Goal: Task Accomplishment & Management: Complete application form

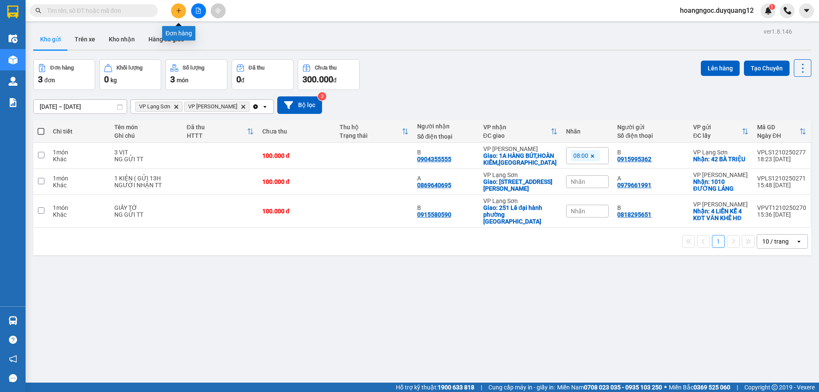
click at [179, 11] on icon "plus" at bounding box center [179, 11] width 6 height 6
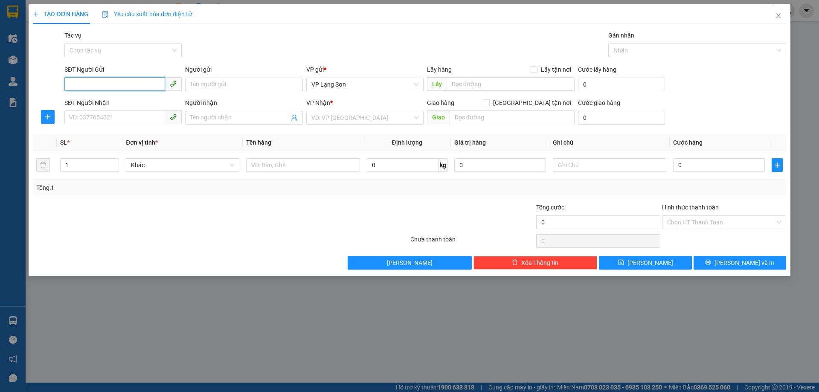
click at [115, 82] on input "SĐT Người Gửi" at bounding box center [114, 84] width 101 height 14
click at [128, 104] on div "0974562341 - A" at bounding box center [123, 101] width 107 height 9
type input "0974562341"
type input "A"
checkbox input "true"
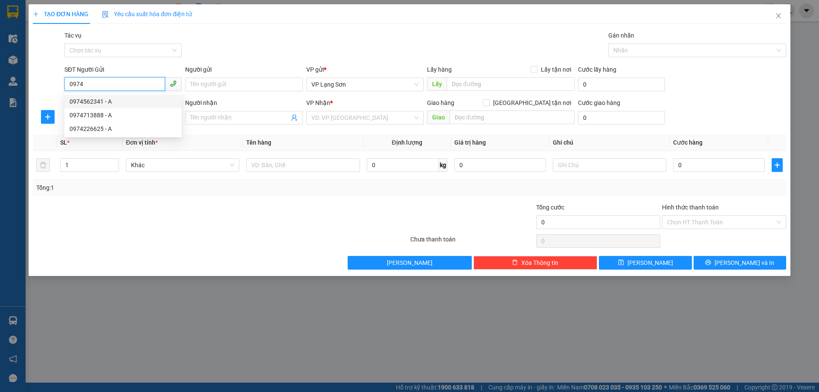
type input "VPLS"
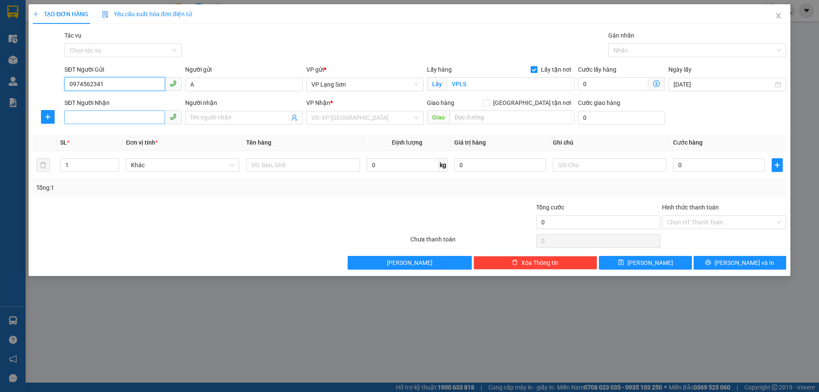
type input "0974562341"
click at [114, 118] on input "SĐT Người Nhận" at bounding box center [114, 117] width 101 height 14
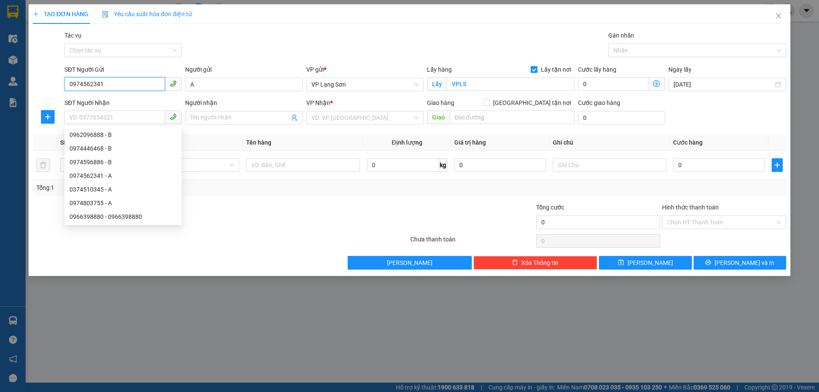
drag, startPoint x: 131, startPoint y: 88, endPoint x: 0, endPoint y: 76, distance: 131.9
click at [0, 76] on div "TẠO ĐƠN HÀNG Yêu cầu xuất hóa đơn điện tử Transit Pickup Surcharge Ids Transit …" at bounding box center [409, 196] width 819 height 392
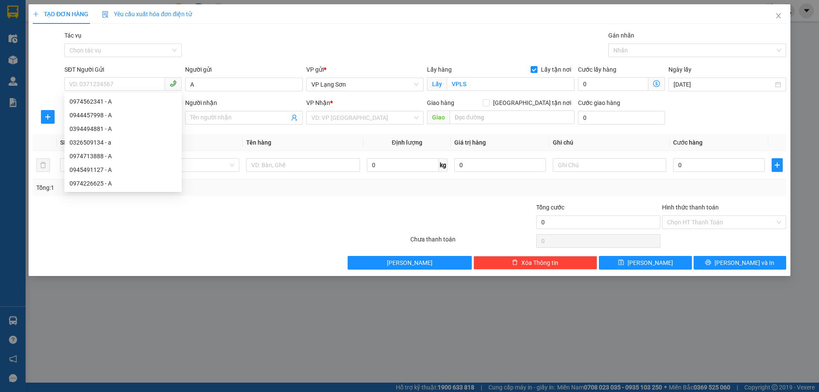
click at [291, 42] on div "Tác vụ Chọn tác vụ Gán nhãn Nhãn" at bounding box center [425, 46] width 725 height 30
click at [776, 17] on icon "close" at bounding box center [778, 15] width 7 height 7
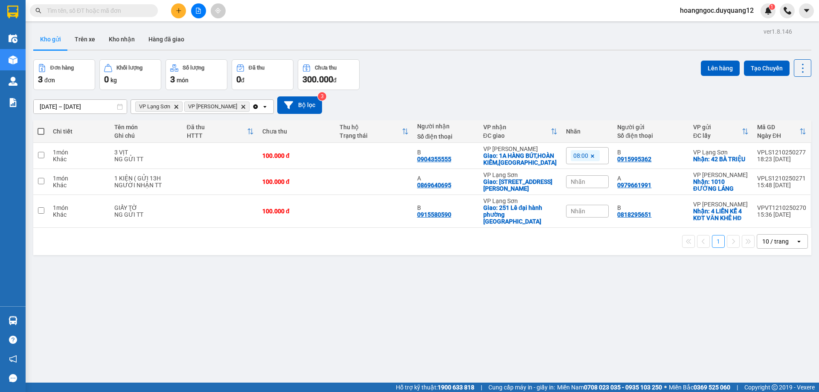
click at [96, 10] on input "text" at bounding box center [97, 10] width 101 height 9
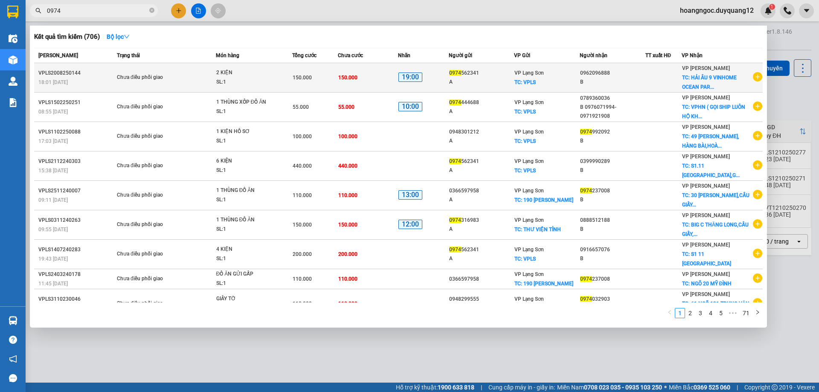
type input "0974"
click at [753, 78] on icon "plus-circle" at bounding box center [757, 76] width 9 height 9
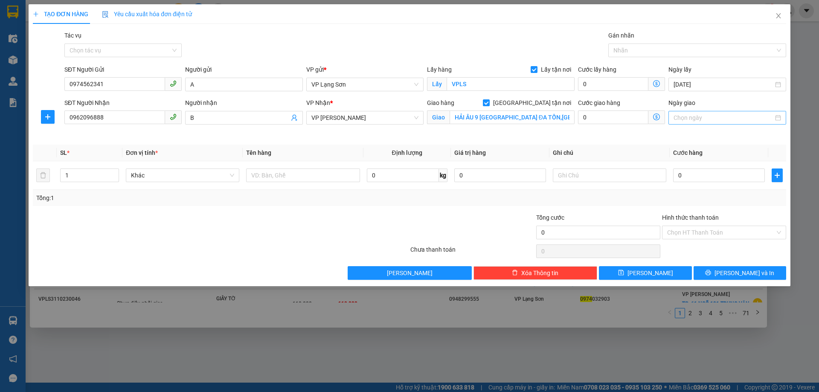
click at [710, 122] on div at bounding box center [726, 118] width 117 height 14
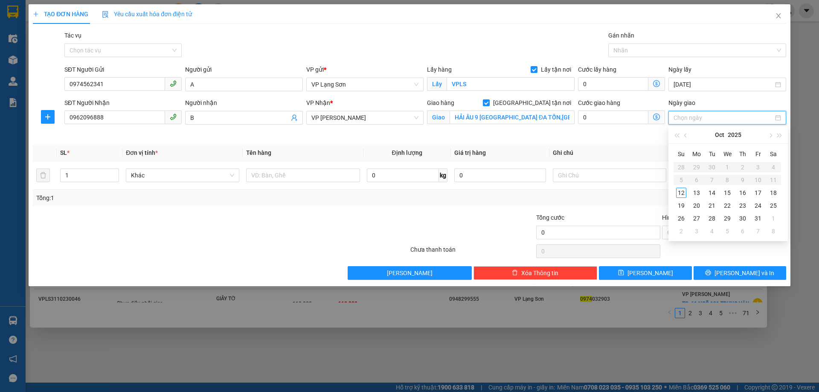
click at [714, 119] on input "Ngày giao" at bounding box center [722, 117] width 99 height 9
type input "12/10/2025"
click at [685, 194] on div "12" at bounding box center [681, 193] width 10 height 10
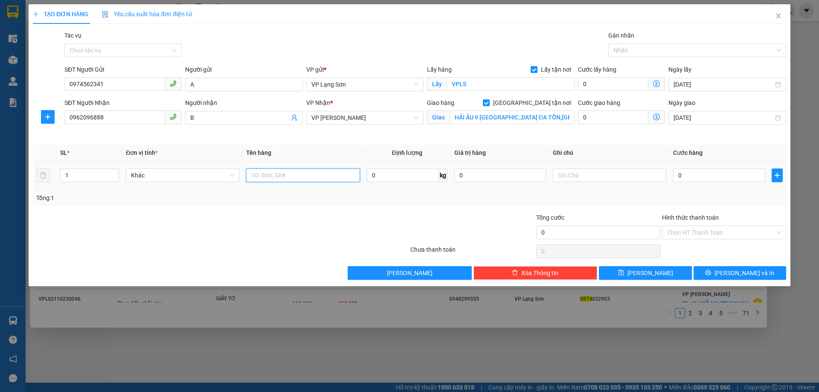
click at [305, 178] on input "text" at bounding box center [302, 175] width 113 height 14
type input "3 KIỆN"
click at [708, 176] on input "0" at bounding box center [719, 175] width 92 height 14
type input "2"
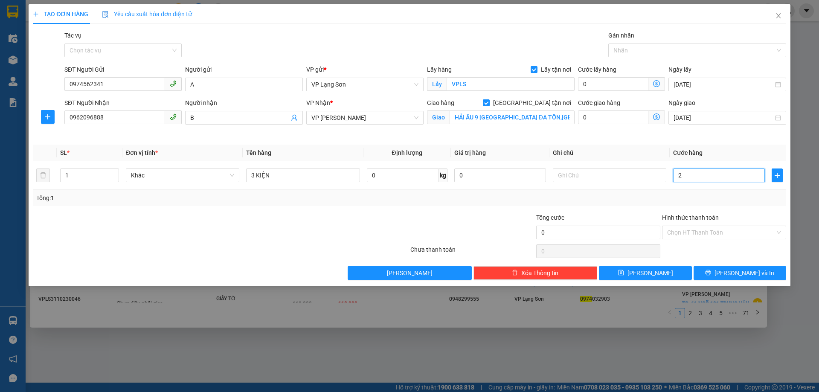
type input "2"
type input "22"
type input "220"
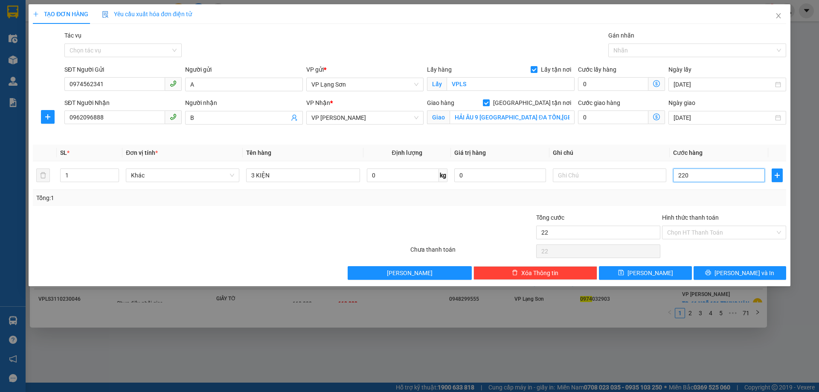
type input "220"
type input "2.200"
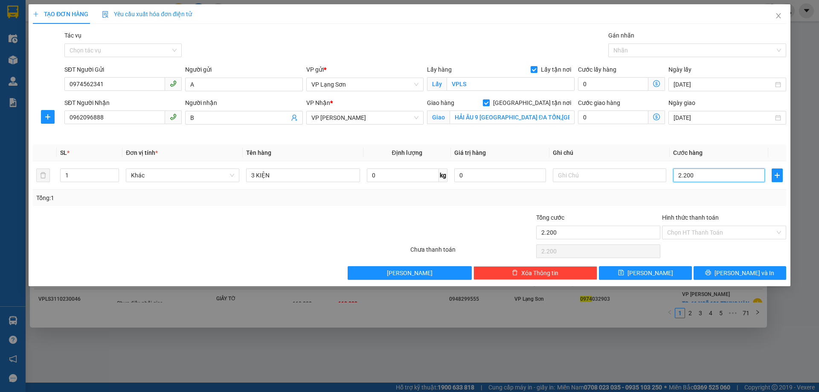
type input "22.000"
type input "220.000"
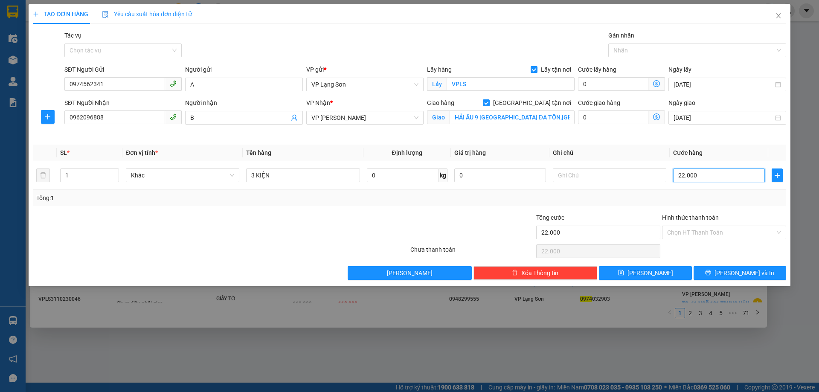
type input "220.000"
click at [608, 175] on input "text" at bounding box center [609, 175] width 113 height 14
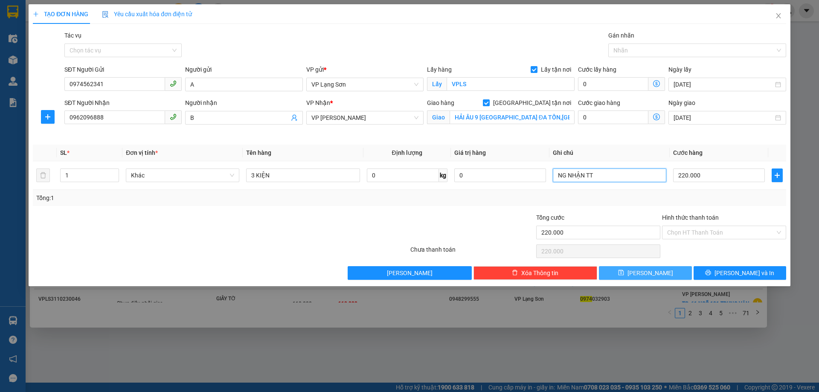
type input "NG NHẬN TT"
click at [624, 274] on icon "save" at bounding box center [621, 273] width 6 height 6
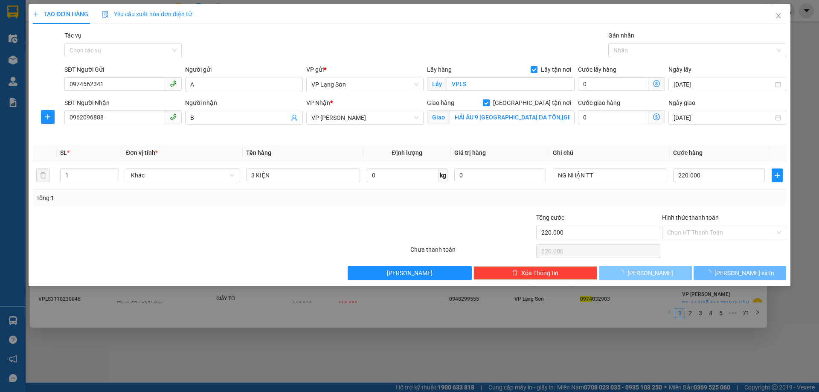
checkbox input "false"
type input "0"
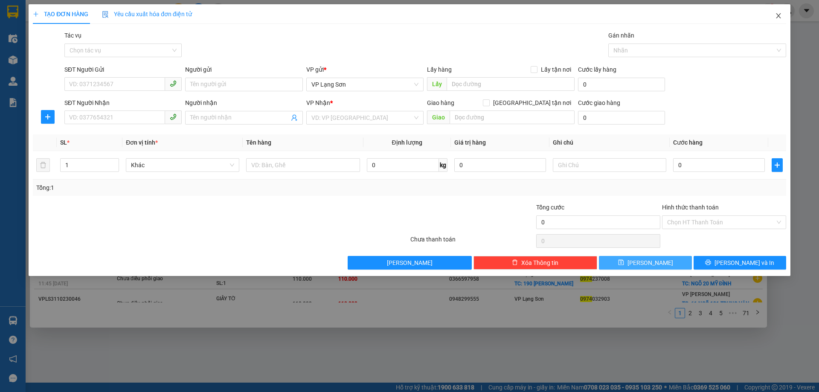
click at [778, 15] on icon "close" at bounding box center [778, 15] width 7 height 7
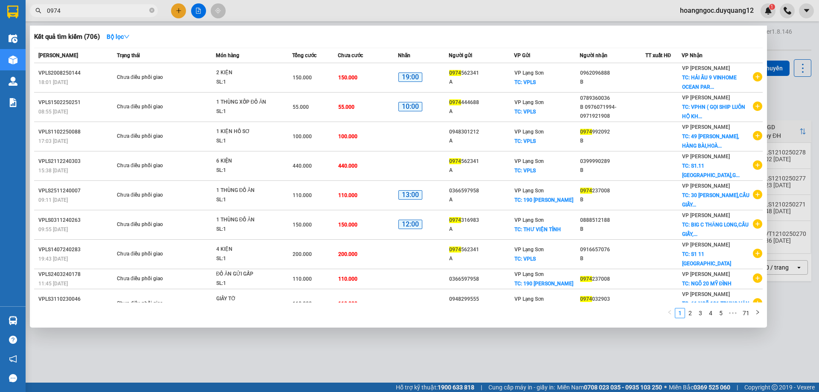
click at [790, 108] on div at bounding box center [409, 196] width 819 height 392
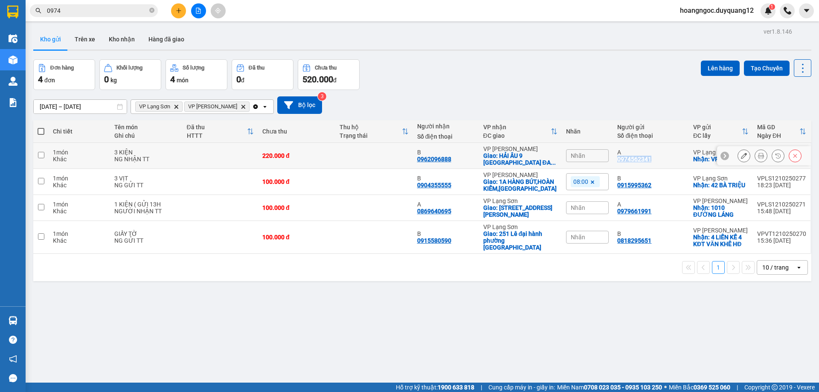
drag, startPoint x: 658, startPoint y: 160, endPoint x: 611, endPoint y: 160, distance: 47.3
click at [613, 160] on td "A 0974562341" at bounding box center [650, 156] width 75 height 26
checkbox input "true"
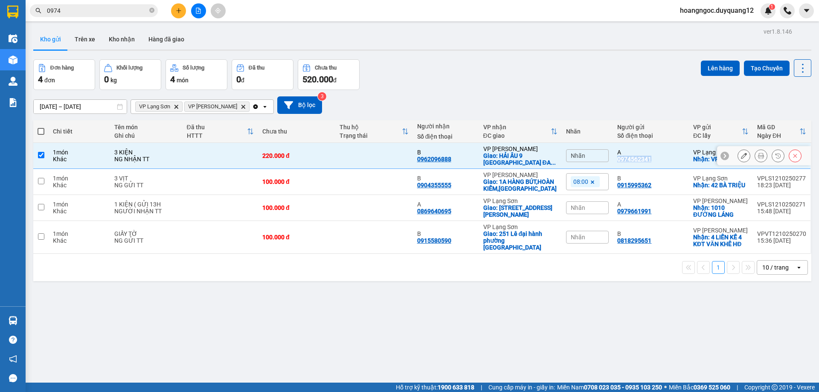
copy div "0974562341"
click at [546, 98] on div "10/10/2025 – 12/10/2025 Press the down arrow key to interact with the calendar …" at bounding box center [422, 104] width 778 height 17
click at [497, 95] on div "10/10/2025 – 12/10/2025 Press the down arrow key to interact with the calendar …" at bounding box center [422, 105] width 778 height 30
click at [151, 10] on icon "close-circle" at bounding box center [151, 10] width 5 height 5
paste input "0945029388"
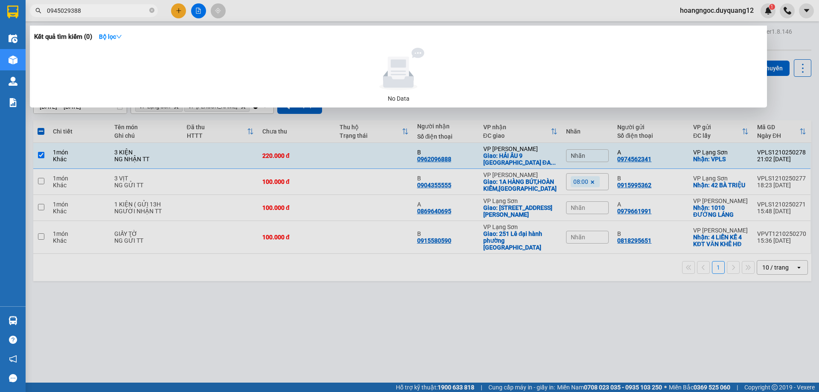
type input "0945029388"
click at [777, 91] on div at bounding box center [409, 196] width 819 height 392
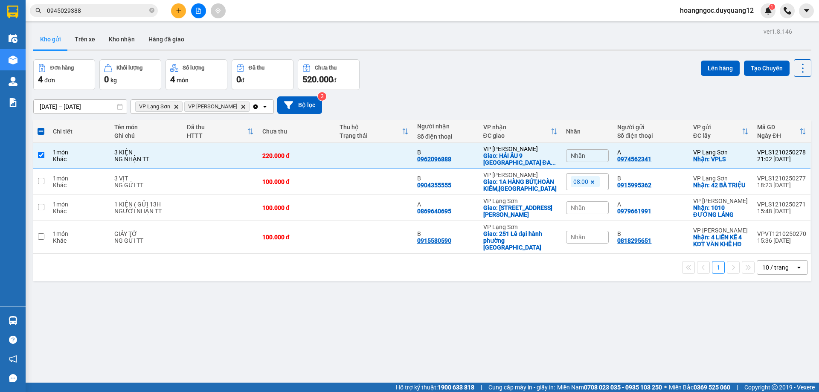
click at [183, 13] on button at bounding box center [178, 10] width 15 height 15
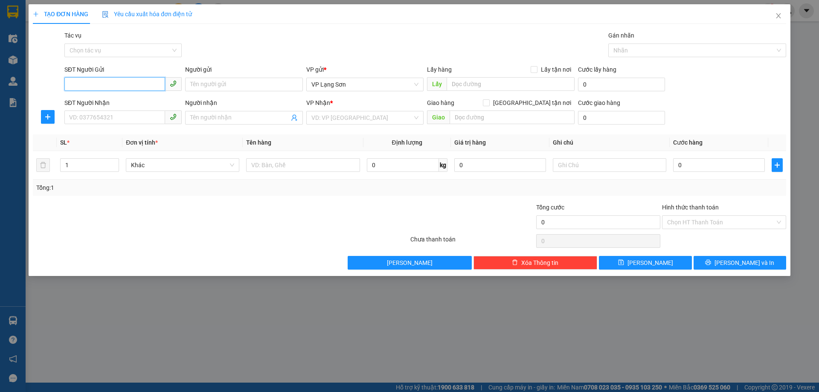
drag, startPoint x: 128, startPoint y: 84, endPoint x: 114, endPoint y: 86, distance: 13.3
click at [114, 86] on input "SĐT Người Gửi" at bounding box center [114, 84] width 101 height 14
paste input "0862141105"
type input "0862141105"
click at [218, 81] on input "Người gửi" at bounding box center [243, 85] width 117 height 14
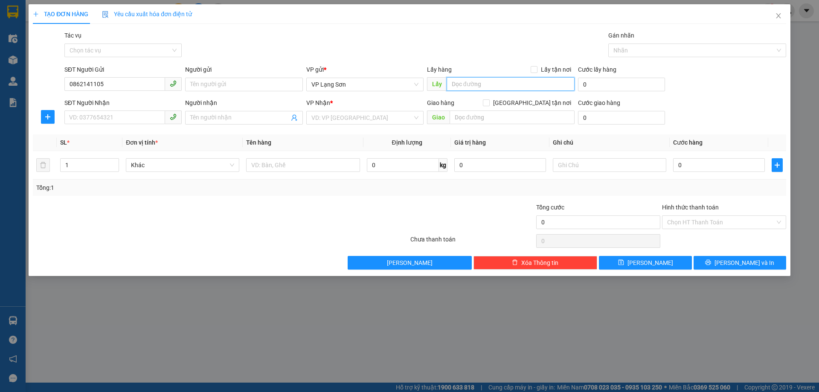
click at [510, 86] on input "text" at bounding box center [511, 84] width 128 height 14
paste input "53cảm hội"
click at [333, 87] on span "VP Lạng Sơn" at bounding box center [364, 84] width 107 height 13
type input "53cảm hội"
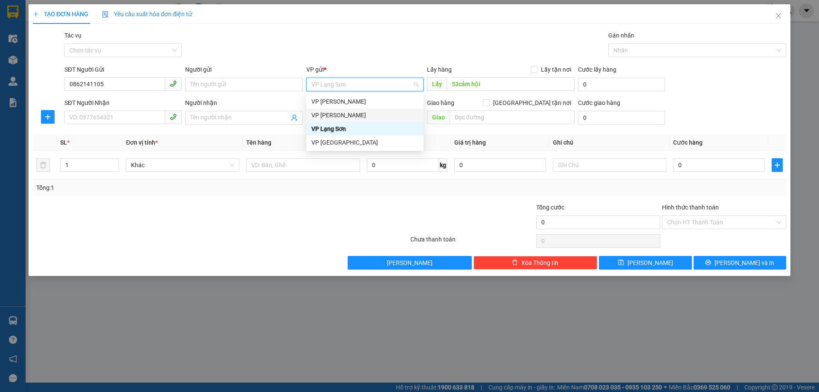
click at [336, 116] on div "VP [PERSON_NAME]" at bounding box center [364, 114] width 107 height 9
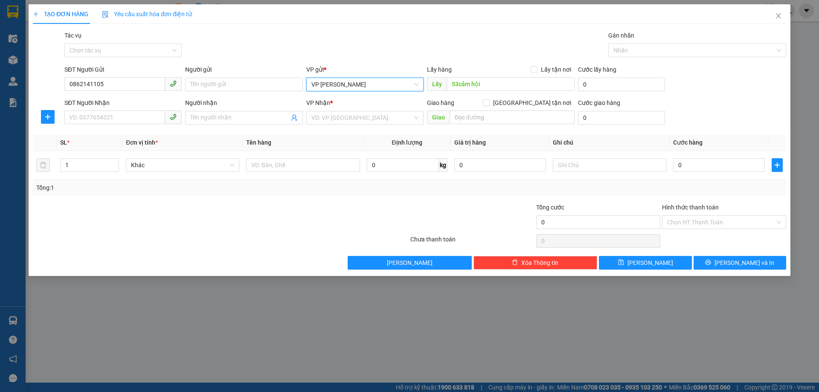
click at [531, 67] on div "Lấy hàng Lấy tận nơi" at bounding box center [501, 69] width 148 height 9
click at [533, 68] on input "Lấy tận nơi" at bounding box center [534, 69] width 6 height 6
checkbox input "true"
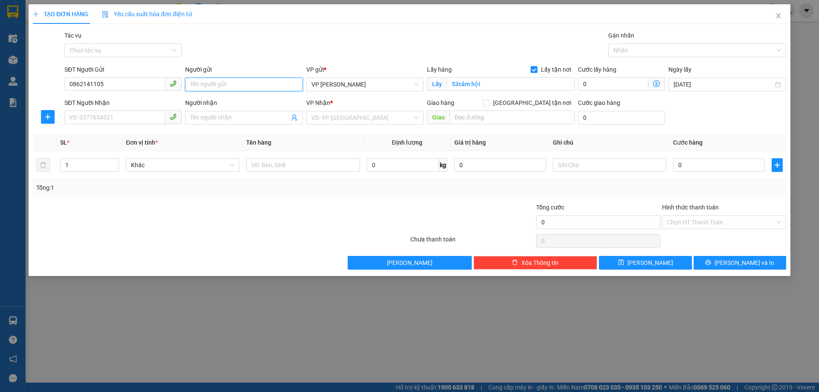
click at [220, 83] on input "Người gửi" at bounding box center [243, 85] width 117 height 14
type input "A"
click at [459, 84] on input "53cảm hội" at bounding box center [511, 84] width 128 height 14
click at [458, 85] on input "53cảm hội" at bounding box center [511, 84] width 128 height 14
type input "53 cảm hội"
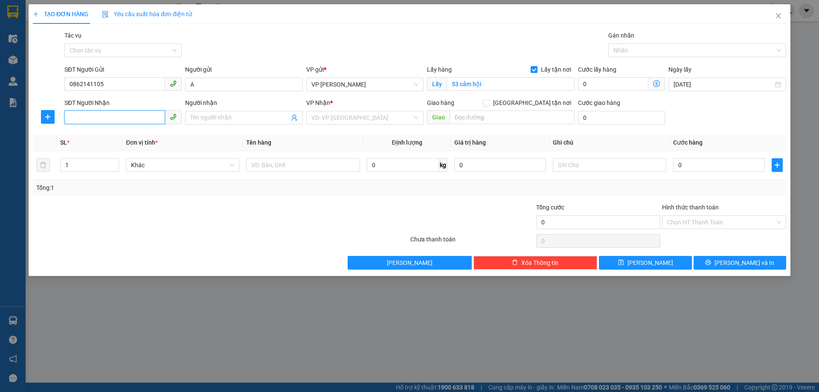
click at [148, 116] on input "SĐT Người Nhận" at bounding box center [114, 117] width 101 height 14
paste input "0833395885"
type input "0833395885"
click at [237, 113] on span at bounding box center [243, 118] width 117 height 14
click at [235, 113] on input "Người nhận" at bounding box center [239, 117] width 99 height 9
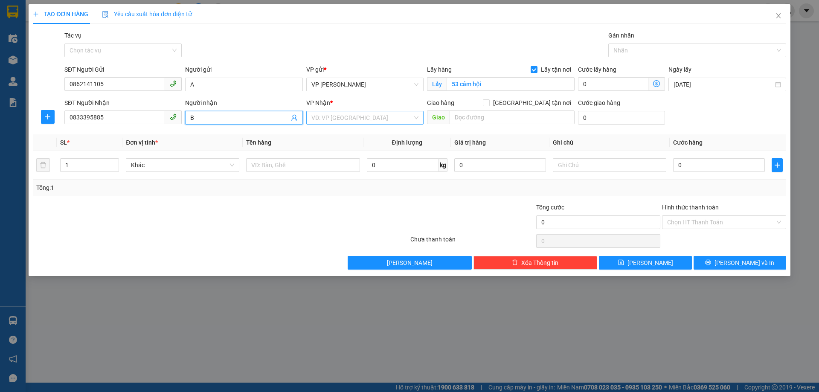
type input "B"
click at [350, 121] on input "search" at bounding box center [361, 117] width 101 height 13
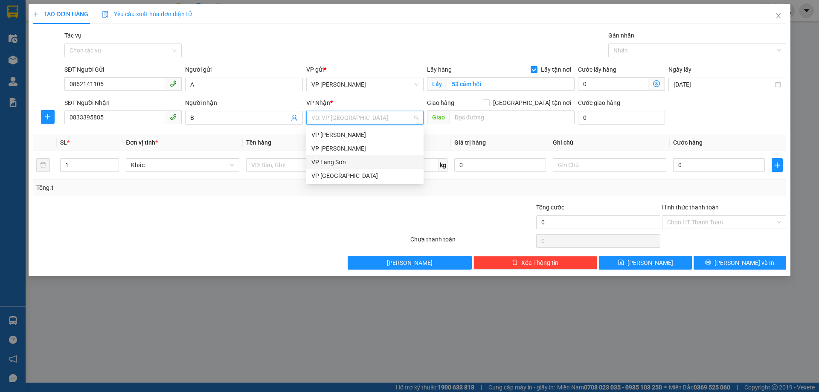
click at [342, 166] on div "VP Lạng Sơn" at bounding box center [364, 161] width 107 height 9
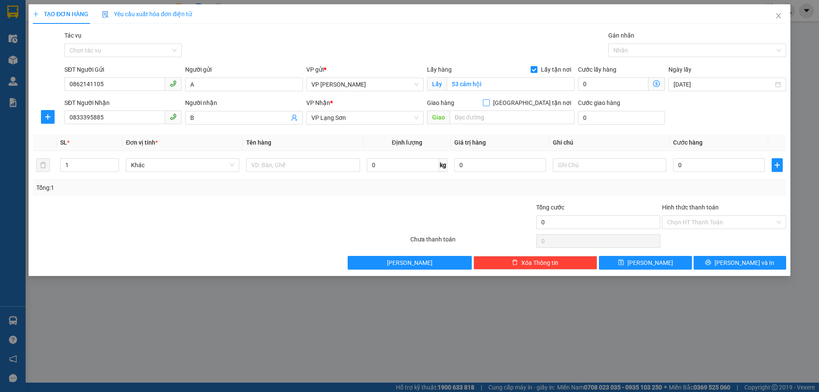
click at [489, 101] on input "Giao tận nơi" at bounding box center [486, 102] width 6 height 6
checkbox input "true"
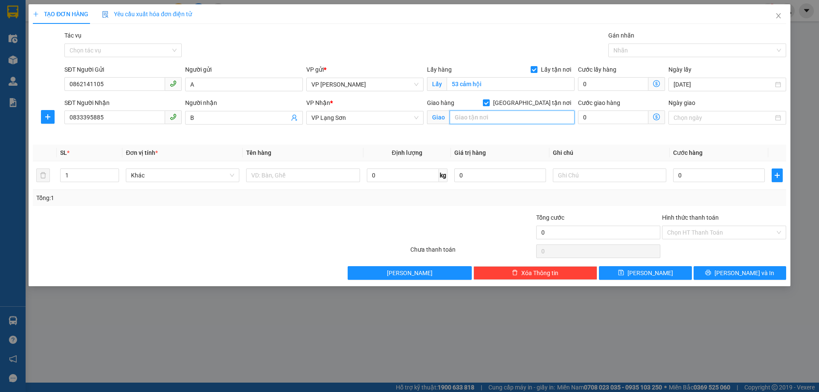
click at [524, 119] on input "text" at bounding box center [512, 117] width 125 height 14
paste input "193 đường bắc sơn lạng sơn"
type input "193 đường bắc sơn lạng sơn"
click at [682, 114] on input "Ngày giao" at bounding box center [722, 117] width 99 height 9
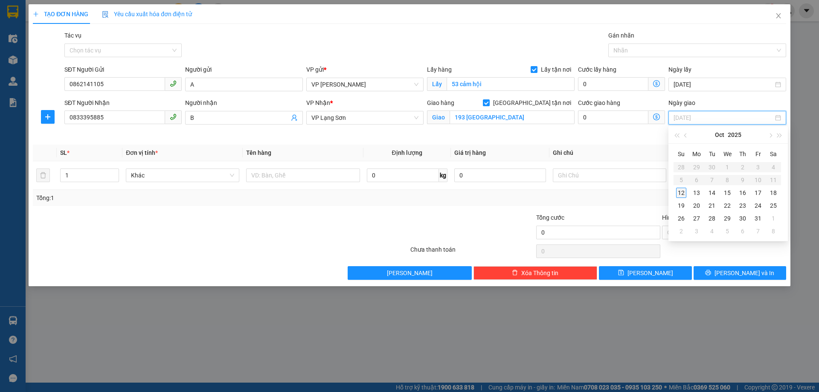
type input "12/10/2025"
click at [683, 192] on div "12" at bounding box center [681, 193] width 10 height 10
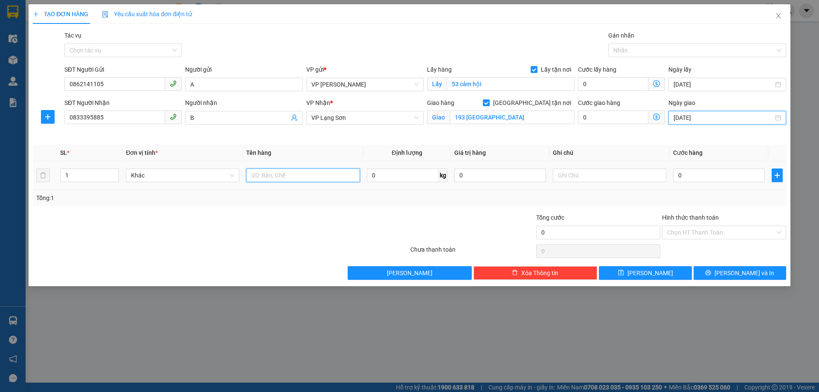
click at [281, 176] on input "text" at bounding box center [302, 175] width 113 height 14
type input "GIẤY TỜ"
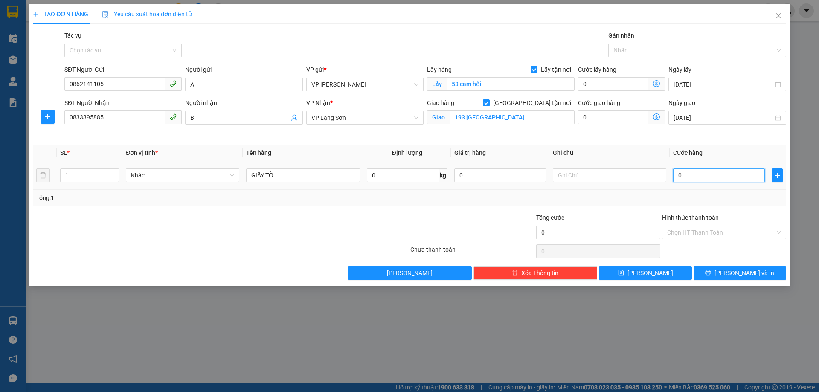
click at [697, 169] on input "0" at bounding box center [719, 175] width 92 height 14
type input "1"
type input "10"
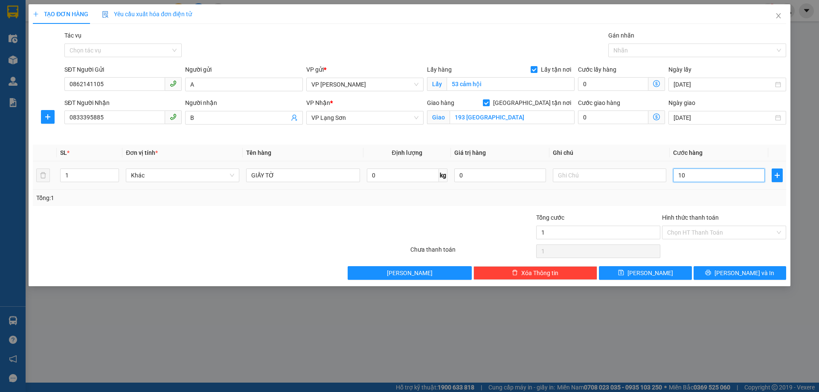
type input "10"
type input "100"
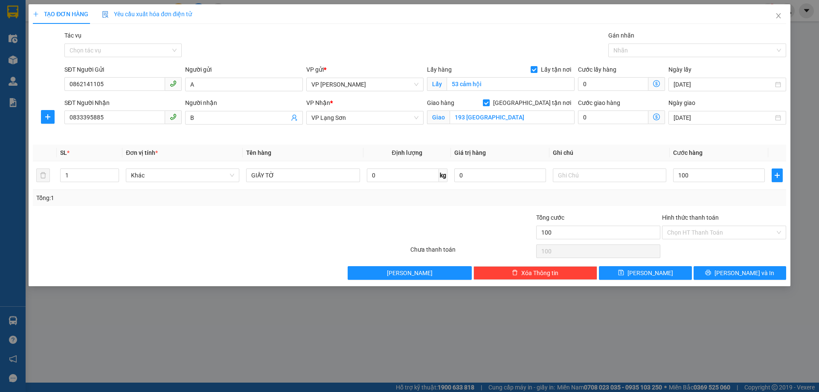
type input "100.000"
click at [690, 198] on div "Tổng: 1" at bounding box center [409, 197] width 746 height 9
click at [627, 174] on input "text" at bounding box center [609, 175] width 113 height 14
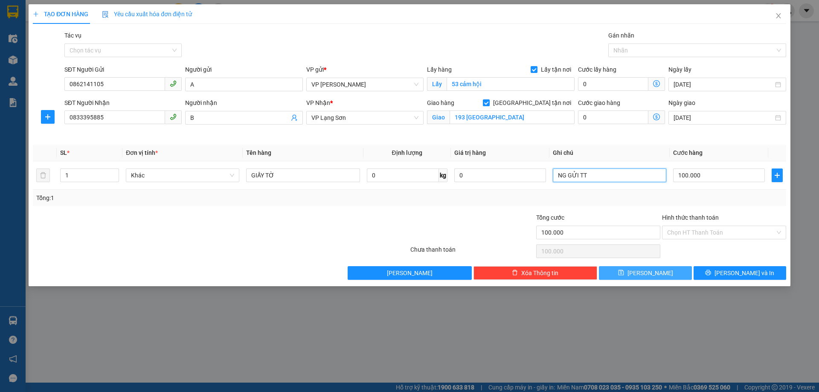
type input "NG GỬI TT"
click at [669, 277] on button "Lưu" at bounding box center [645, 273] width 93 height 14
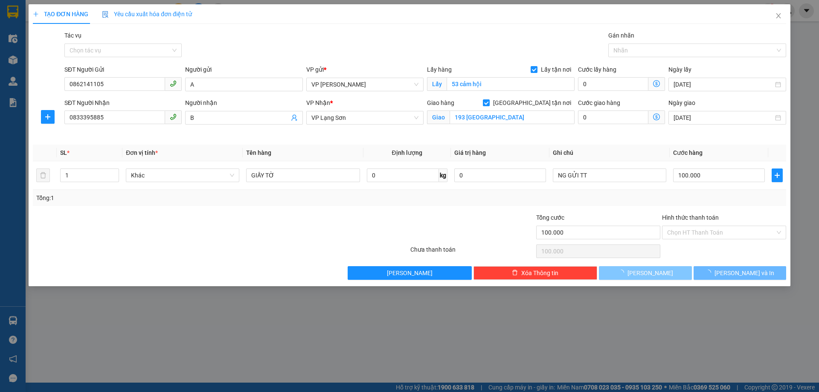
checkbox input "false"
type input "0"
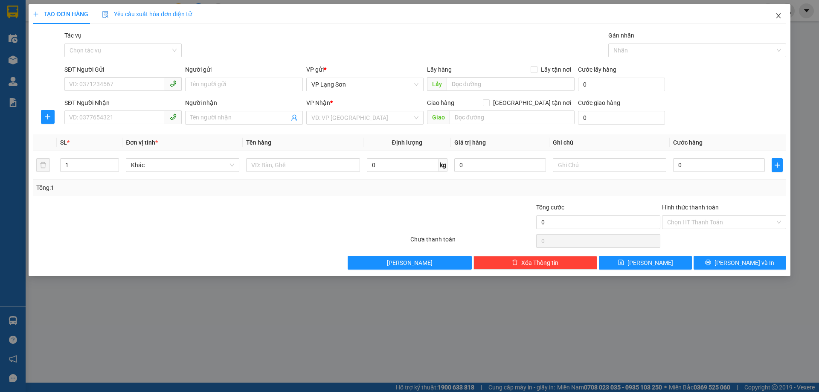
click at [781, 14] on icon "close" at bounding box center [778, 15] width 7 height 7
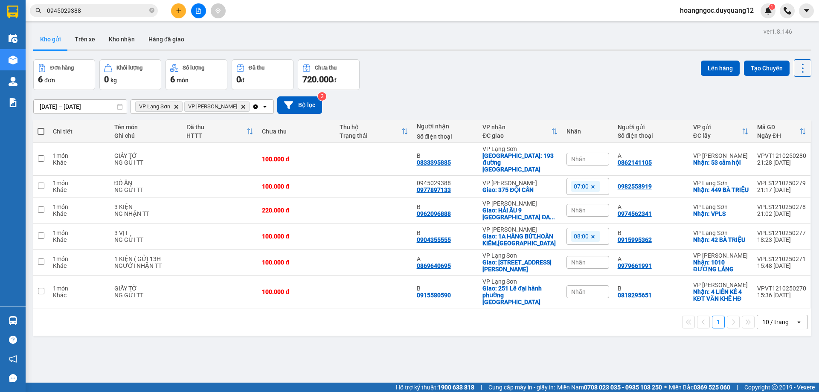
click at [546, 120] on th "VP nhận ĐC giao" at bounding box center [520, 131] width 84 height 23
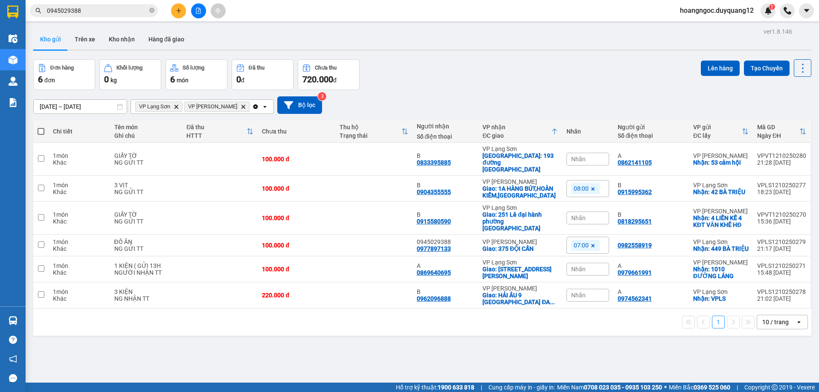
click at [553, 133] on icon at bounding box center [554, 131] width 7 height 7
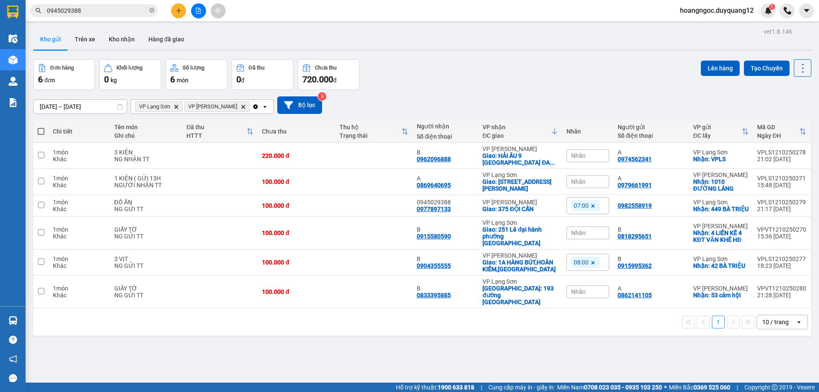
click at [572, 94] on div "10/10/2025 – 12/10/2025 Press the down arrow key to interact with the calendar …" at bounding box center [422, 105] width 778 height 30
click at [598, 108] on div "10/10/2025 – 12/10/2025 Press the down arrow key to interact with the calendar …" at bounding box center [422, 104] width 778 height 17
